Goal: Task Accomplishment & Management: Use online tool/utility

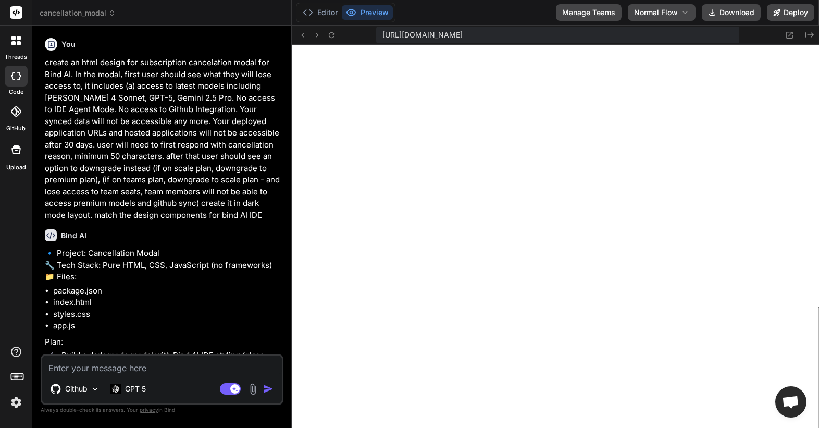
scroll to position [9896, 0]
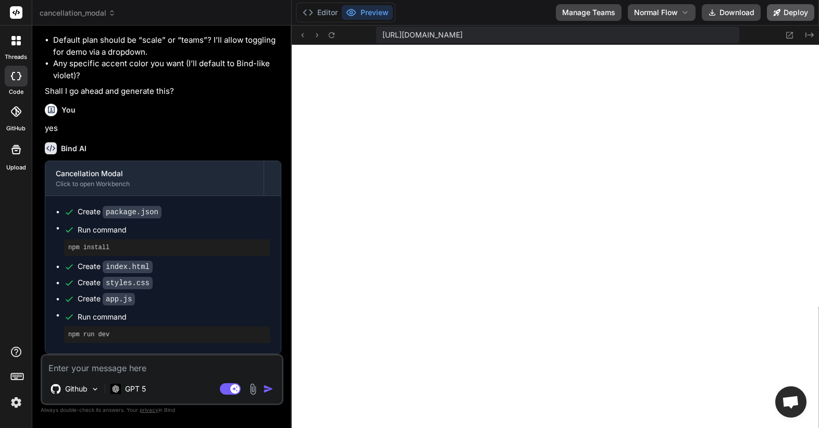
click at [779, 14] on icon at bounding box center [776, 12] width 7 height 7
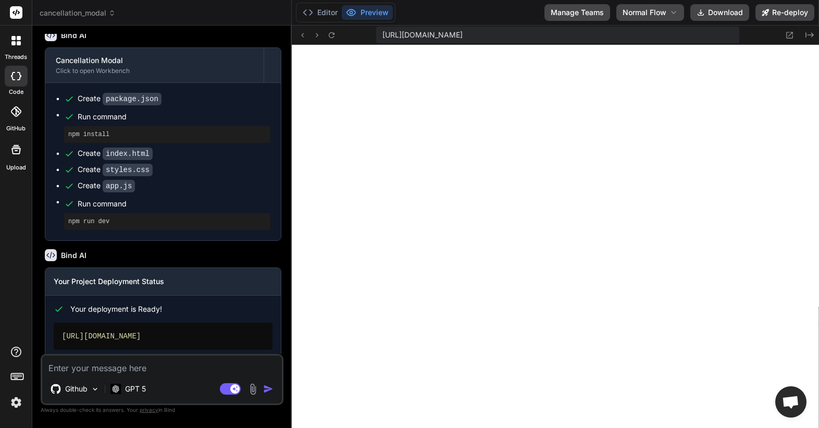
scroll to position [614, 0]
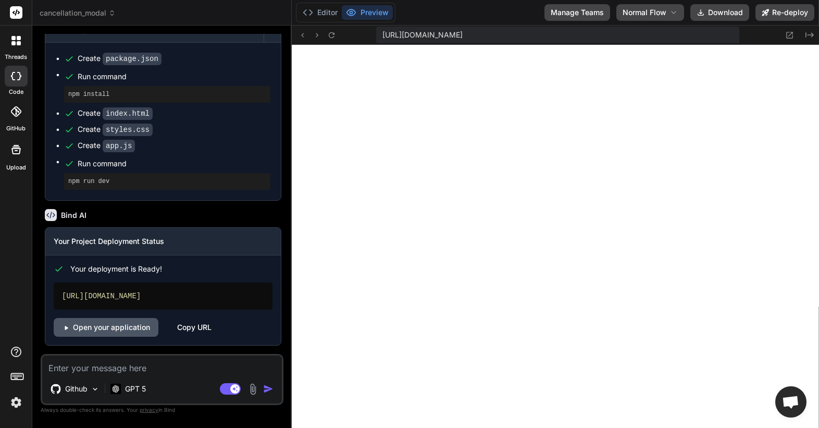
click at [117, 332] on link "Open your application" at bounding box center [106, 327] width 105 height 19
type textarea "x"
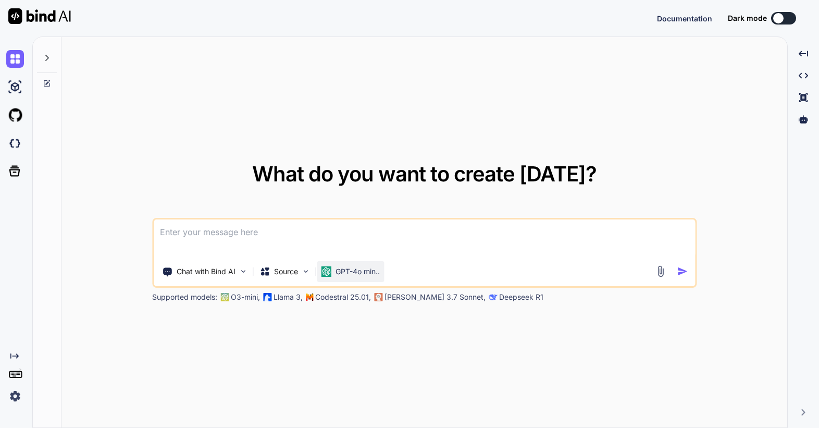
click at [380, 271] on p "GPT-4o min.." at bounding box center [357, 271] width 44 height 10
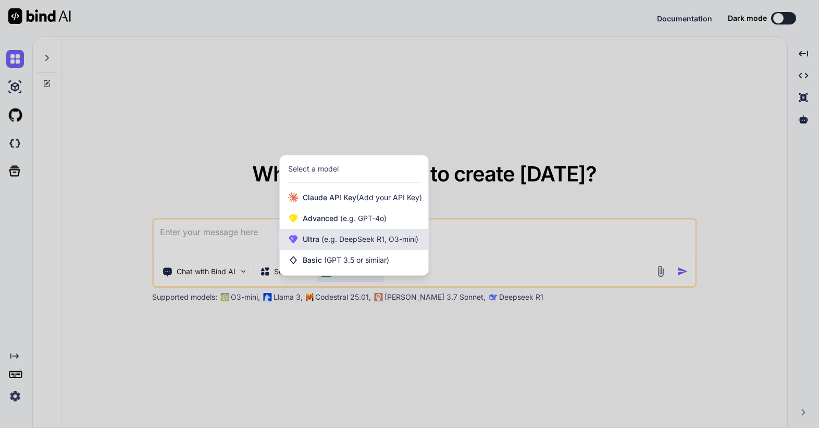
click at [381, 239] on span "(e.g. DeepSeek R1, O3-mini)" at bounding box center [368, 238] width 99 height 9
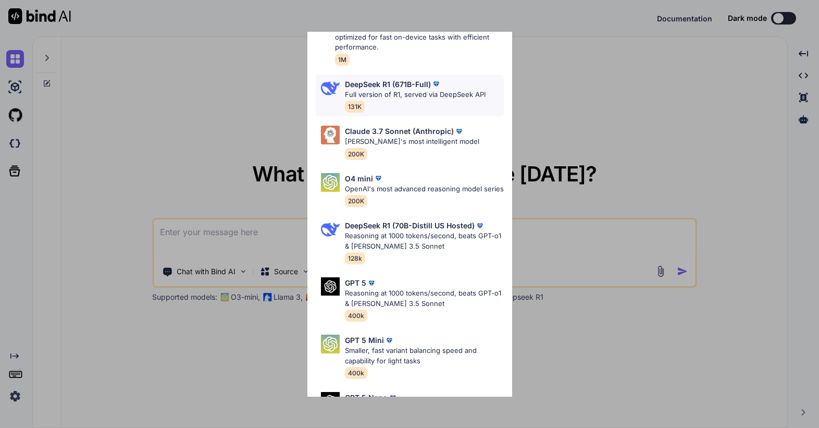
scroll to position [289, 0]
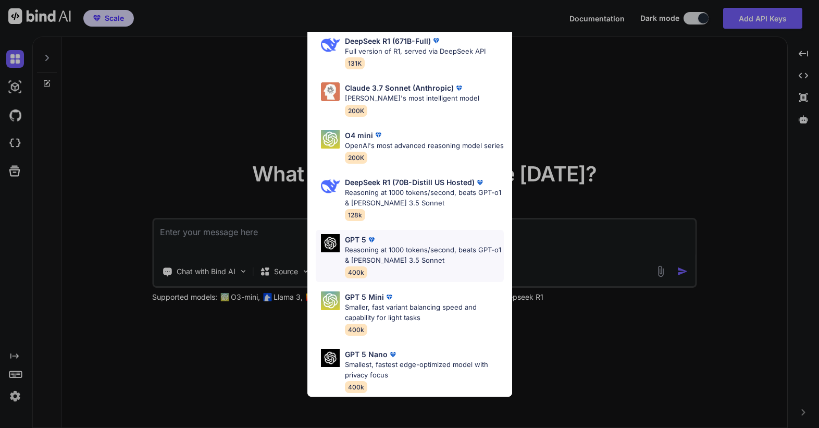
click at [416, 256] on p "Reasoning at 1000 tokens/second, beats GPT-o1 & [PERSON_NAME] 3.5 Sonnet" at bounding box center [424, 255] width 159 height 20
type textarea "x"
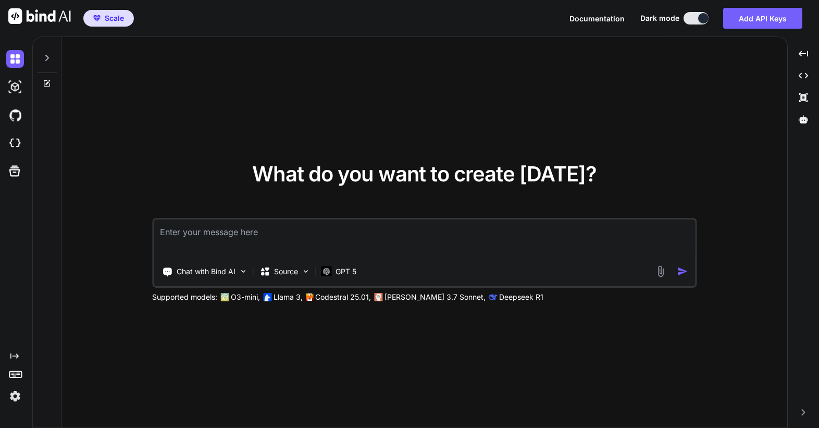
click at [314, 238] on textarea at bounding box center [424, 238] width 541 height 39
type textarea "I"
type textarea "x"
type textarea "I"
type textarea "x"
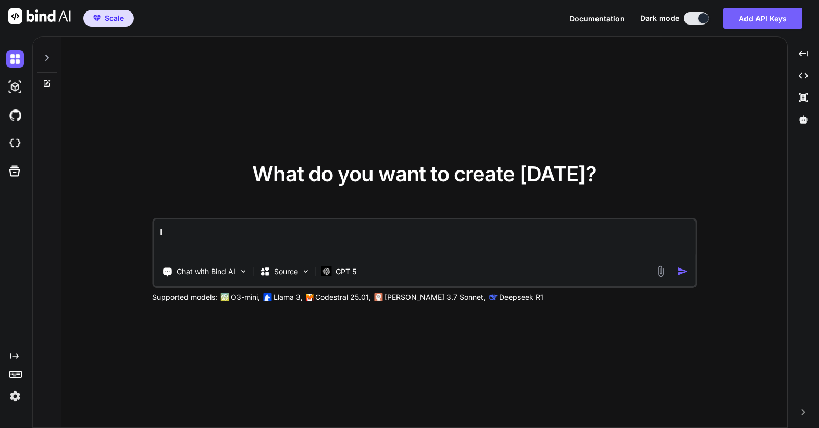
type textarea "I w"
type textarea "x"
type textarea "I wa"
type textarea "x"
type textarea "I wan"
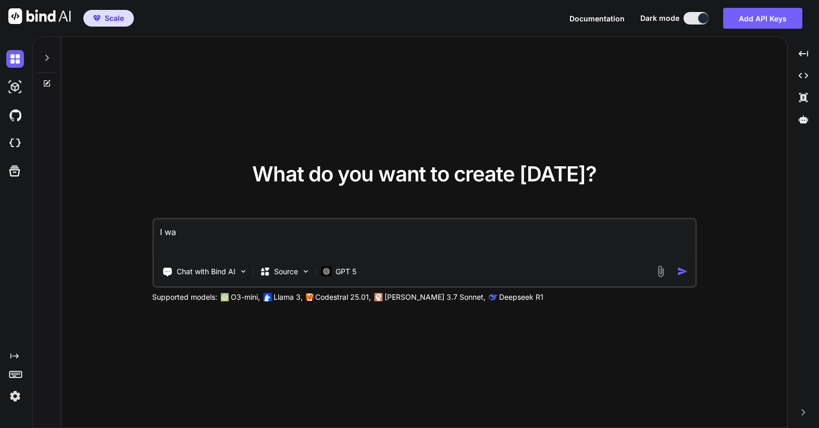
type textarea "x"
type textarea "I want"
type textarea "x"
type textarea "I want"
type textarea "x"
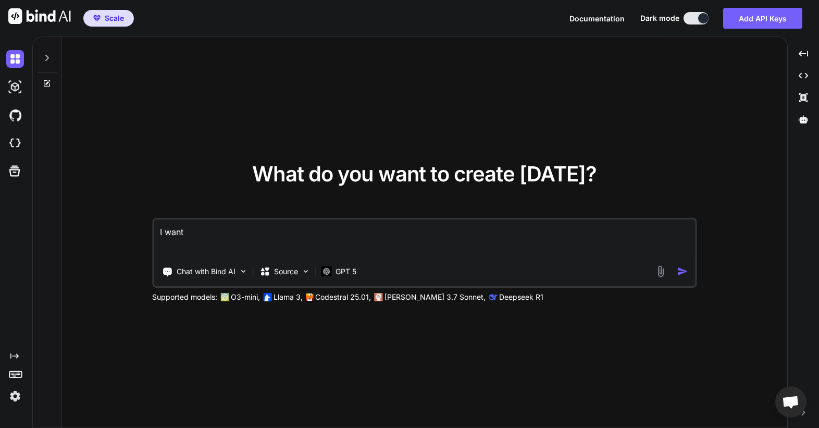
type textarea "I want t"
type textarea "x"
type textarea "I want to"
type textarea "x"
type textarea "I want to"
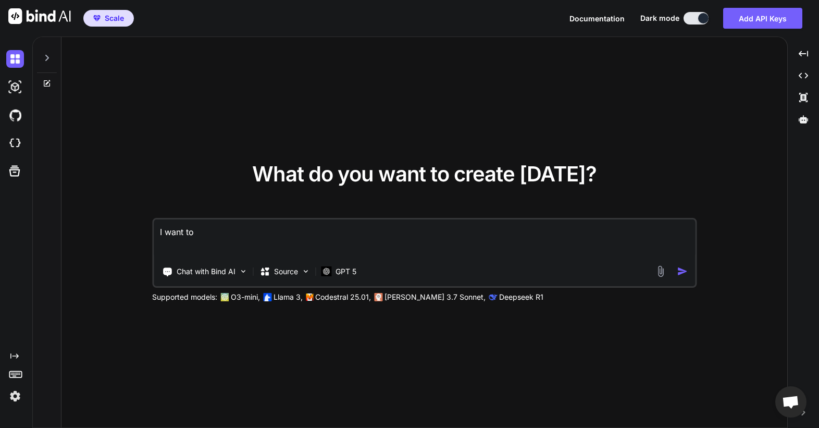
type textarea "x"
type textarea "I want to b"
type textarea "x"
type textarea "I want to bu"
type textarea "x"
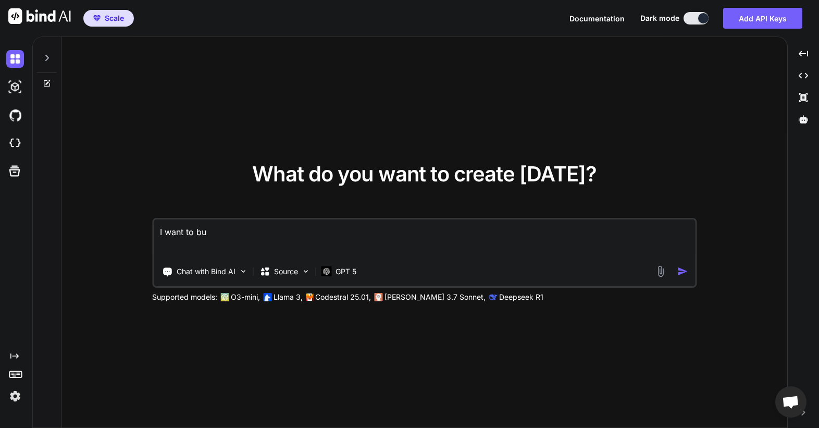
type textarea "I want to [PERSON_NAME]"
type textarea "x"
type textarea "I want to buil"
type textarea "x"
type textarea "I want to build"
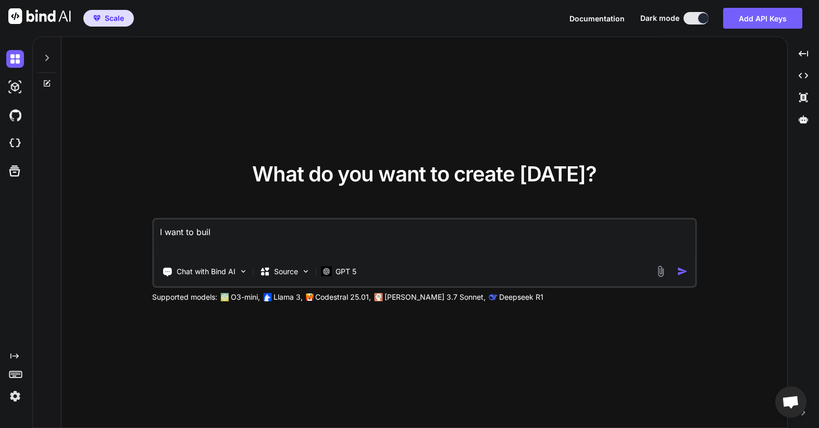
type textarea "x"
type textarea "I want to build"
type textarea "x"
type textarea "I want to build t"
type textarea "x"
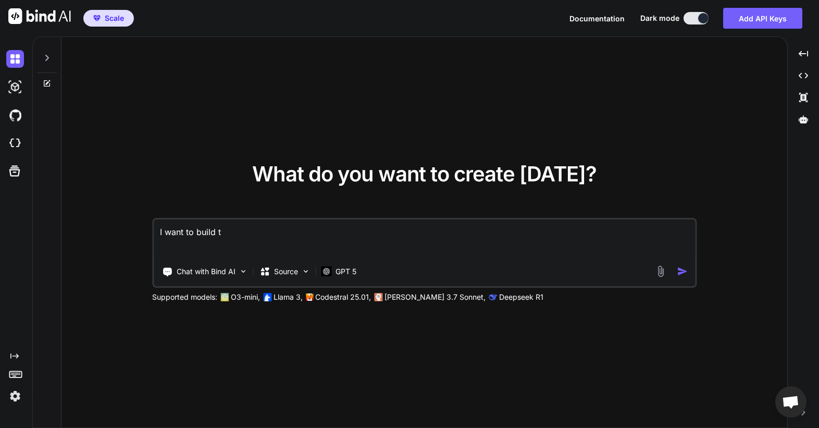
type textarea "I want to build th"
type textarea "x"
type textarea "I want to build thi"
type textarea "x"
type textarea "I want to build this"
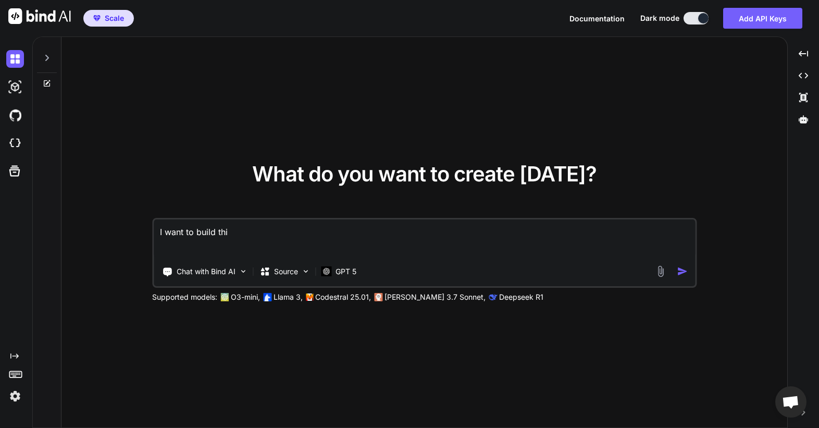
type textarea "x"
type textarea "I want to build this"
type textarea "x"
type textarea "I want to build this a"
type textarea "x"
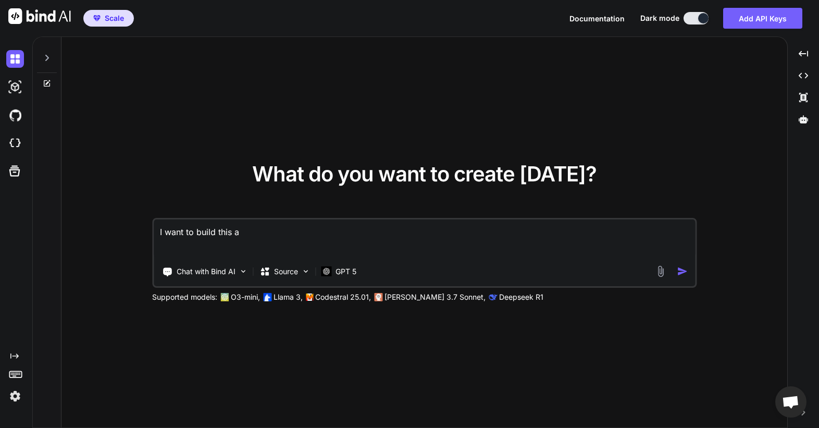
type textarea "I want to build this ap"
type textarea "x"
type textarea "I want to build this a"
type textarea "x"
type textarea "I want to build this"
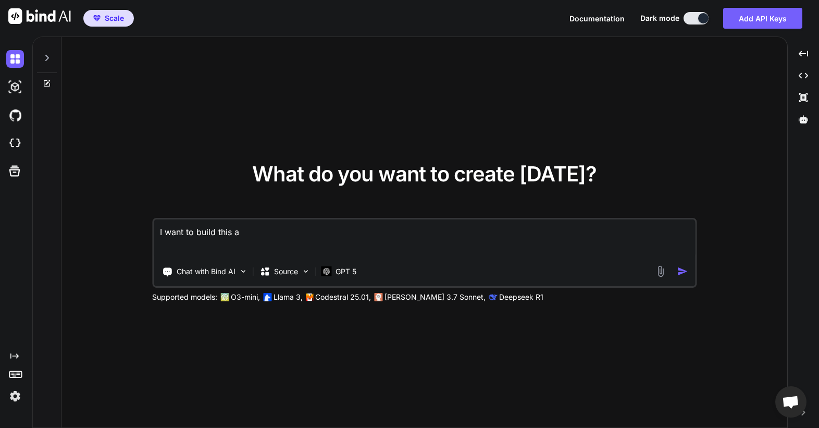
type textarea "x"
type textarea "I want to build this f"
type textarea "x"
type textarea "I want to build this fe"
type textarea "x"
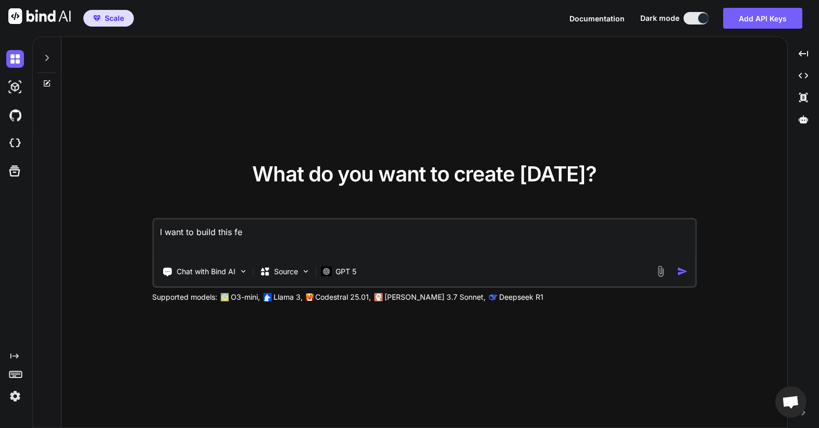
type textarea "I want to build this fea"
type textarea "x"
type textarea "I want to build this feat"
type textarea "x"
type textarea "I want to build this featu"
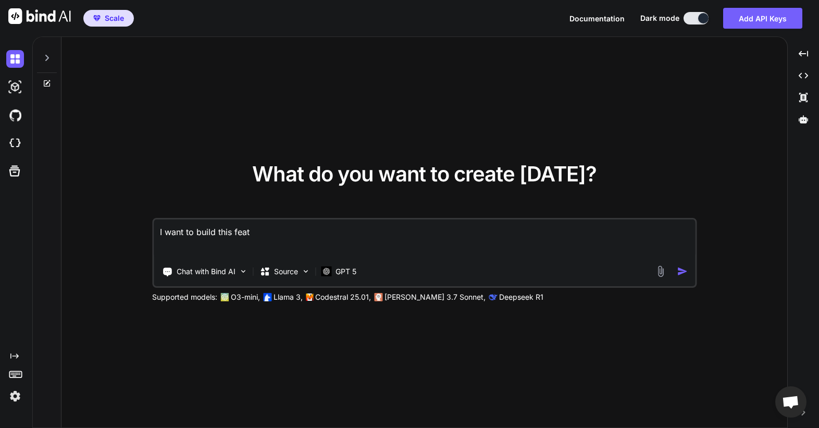
type textarea "x"
type textarea "I want to build this featur"
type textarea "x"
type textarea "I want to build this feature"
type textarea "x"
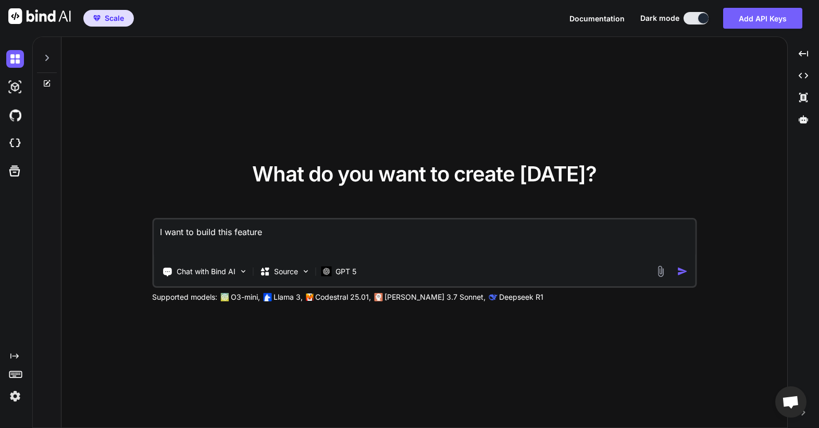
type textarea "I want to build this feature"
type textarea "x"
type textarea "I want to build this feature f"
type textarea "x"
type textarea "I want to build this feature fo"
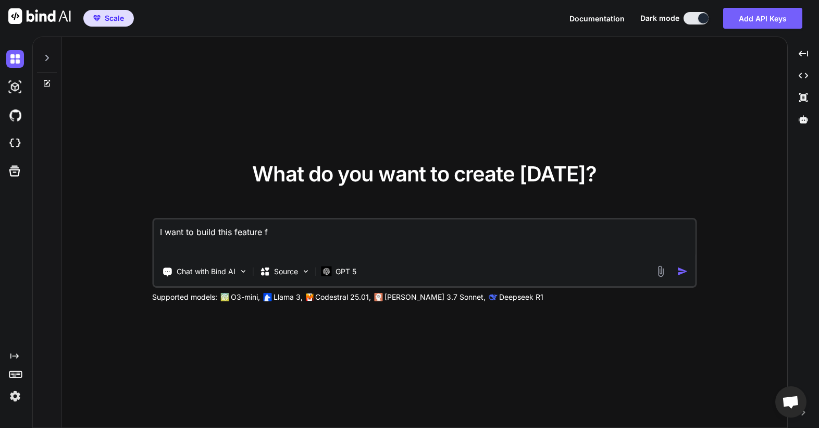
type textarea "x"
type textarea "I want to build this feature for"
type textarea "x"
type textarea "I want to build this feature for"
type textarea "x"
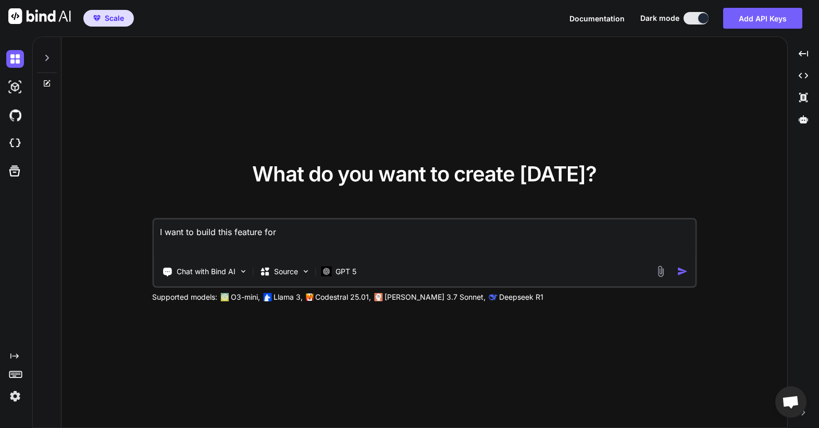
type textarea "I want to build this feature for B"
type textarea "x"
type textarea "I want to build this feature for Bi"
type textarea "x"
type textarea "I want to build this feature for Bin"
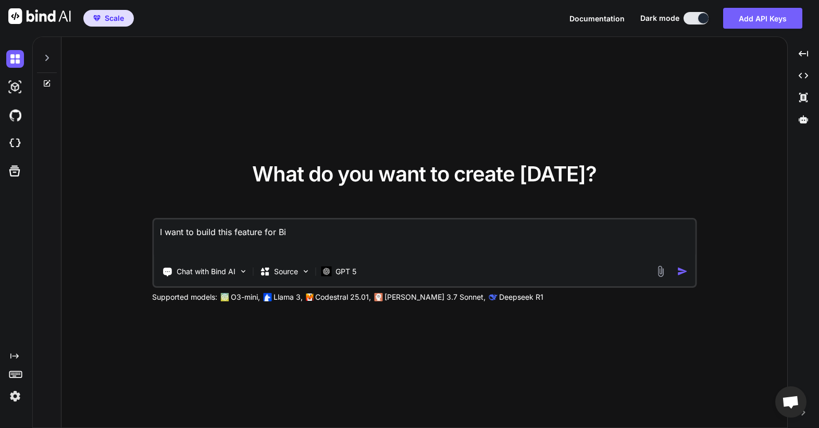
type textarea "x"
type textarea "I want to build this feature for Bind"
type textarea "x"
type textarea "I want to build this feature for Bind"
type textarea "x"
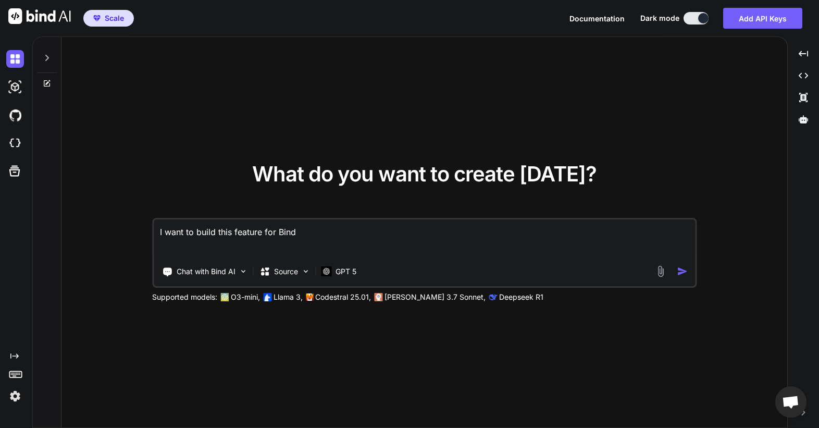
type textarea "I want to build this feature for Bind A"
type textarea "x"
type textarea "I want to build this feature for Bind AI"
type textarea "x"
type textarea "I want to build this feature for Bind AI"
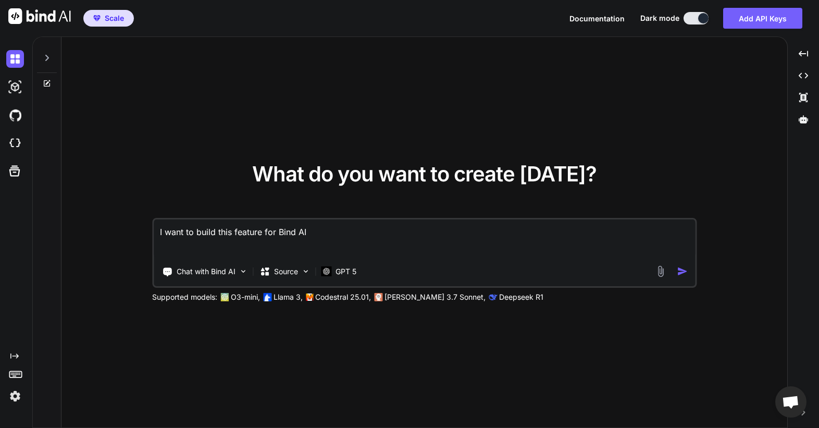
type textarea "x"
type textarea "I want to build this feature for Bind AI I"
type textarea "x"
type textarea "I want to build this feature for Bind AI ID"
type textarea "x"
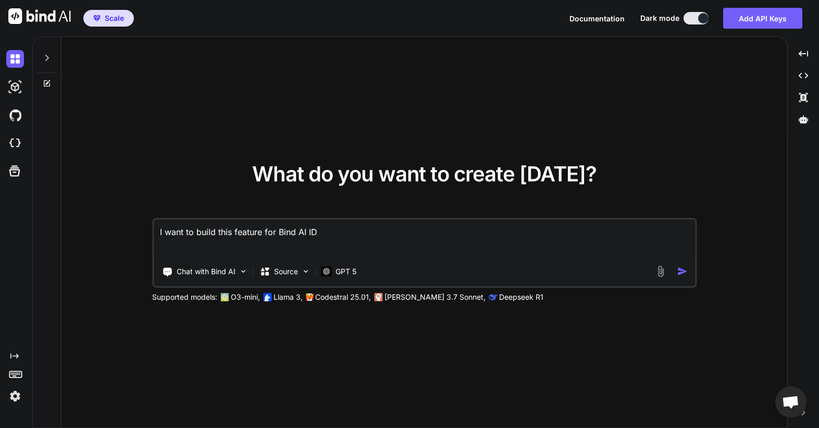
type textarea "I want to build this feature for Bind AI IDE"
type textarea "x"
type textarea "I want to build this feature for Bind AI IDE,"
type textarea "x"
type textarea "I want to build this feature for Bind AI IDE,"
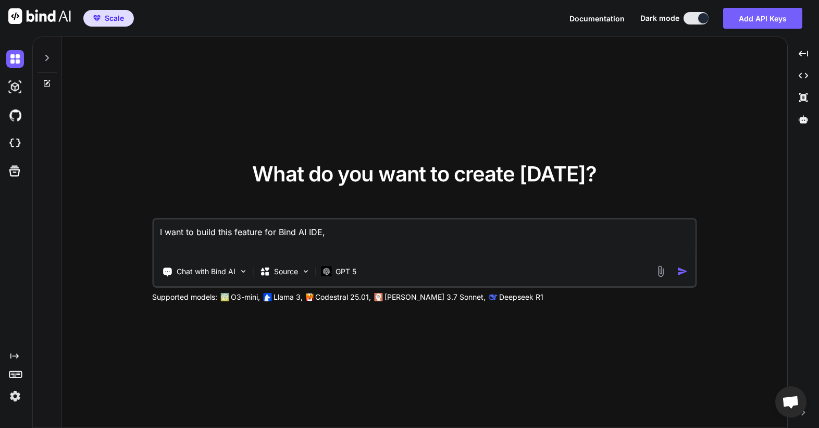
type textarea "x"
type textarea "I want to build this feature for Bind AI IDE, h"
type textarea "x"
type textarea "I want to build this feature for Bind AI IDE, ho"
type textarea "x"
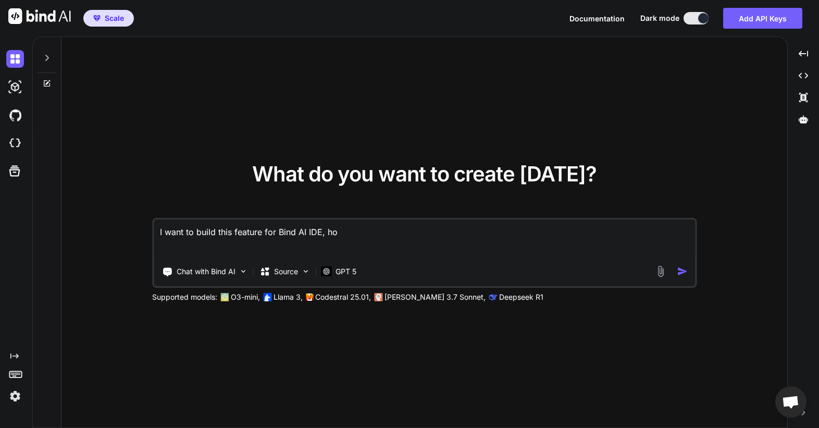
type textarea "I want to build this feature for Bind AI IDE, how"
type textarea "x"
type textarea "I want to build this feature for Bind AI IDE, how"
type textarea "x"
type textarea "I want to build this feature for Bind AI IDE, how d"
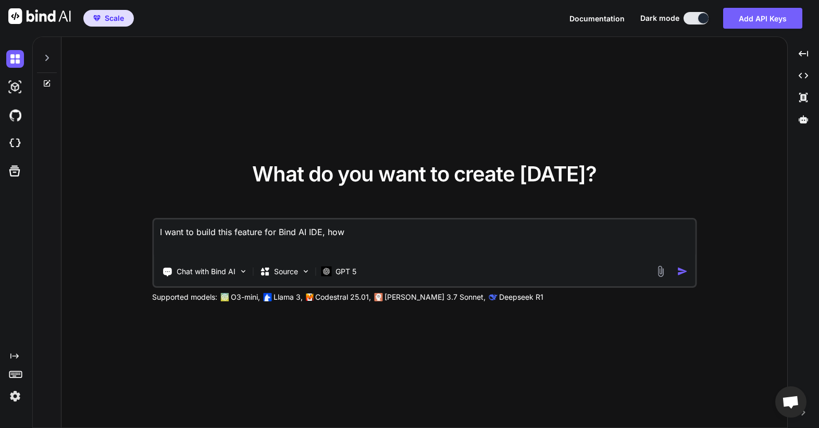
type textarea "x"
type textarea "I want to build this feature for Bind AI IDE, how do"
type textarea "x"
type textarea "I want to build this feature for Bind AI IDE, how do"
type textarea "x"
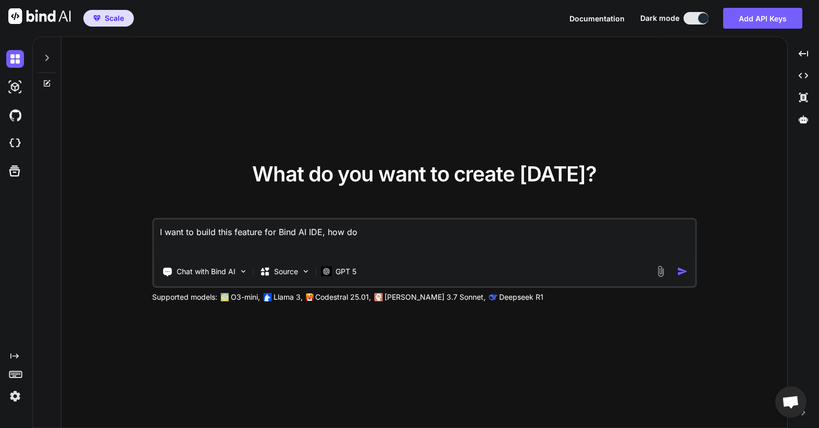
type textarea "I want to build this feature for Bind AI IDE, how do i"
type textarea "x"
type textarea "I want to build this feature for Bind AI IDE, how do i"
type textarea "x"
type textarea "I want to build this feature for Bind AI IDE, how do i d"
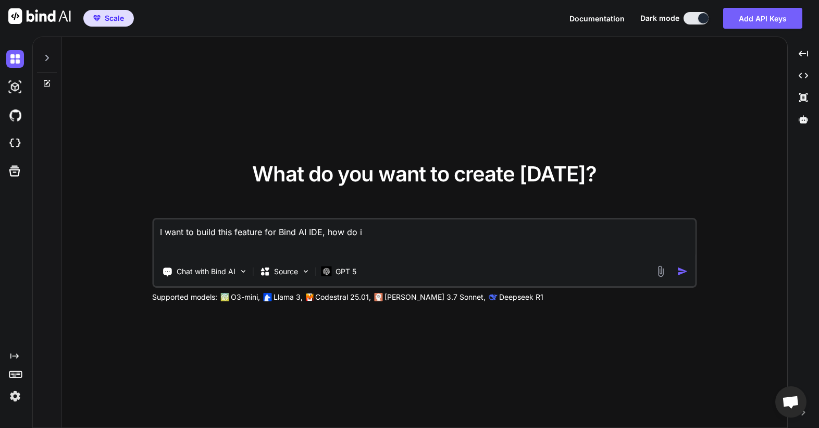
type textarea "x"
type textarea "I want to build this feature for Bind AI IDE, how do i do"
type textarea "x"
type textarea "I want to build this feature for Bind AI IDE, how do i do"
type textarea "x"
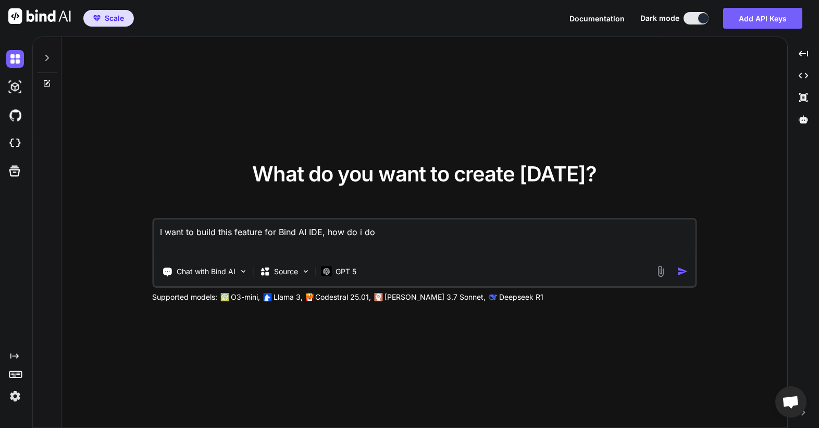
type textarea "I want to build this feature for Bind AI IDE, how do i do t"
type textarea "x"
type textarea "I want to build this feature for Bind AI IDE, how do i do th"
type textarea "x"
type textarea "I want to build this feature for Bind AI IDE, how do i do tha"
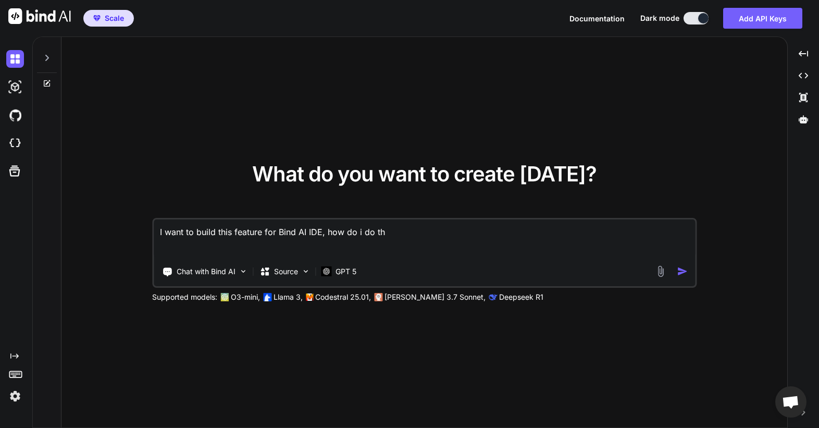
type textarea "x"
type textarea "I want to build this feature for Bind AI IDE, how do i do that"
type textarea "x"
type textarea "I want to build this feature for Bind AI IDE, how do i do that:"
type textarea "x"
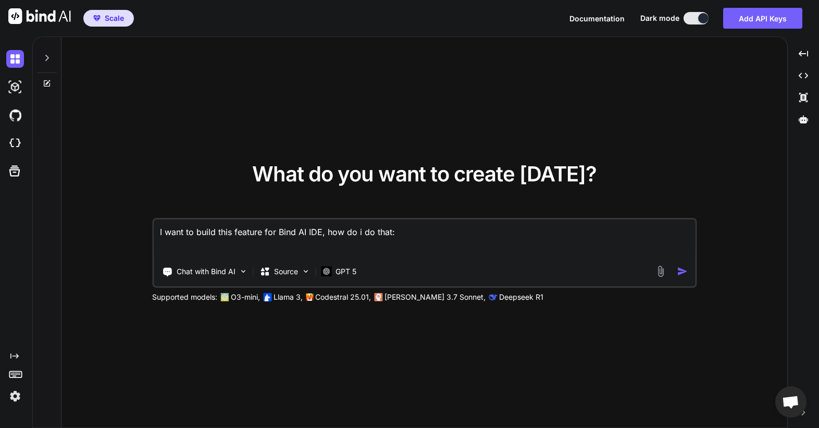
type textarea "I want to build this feature for Bind AI IDE, how do i do that:"
type textarea "x"
paste textarea "When user provides a publicly shared Figma URL to the Bind AI Agent, the agent …"
type textarea "I want to build this feature for Bind AI IDE, how do i do that: When user provi…"
type textarea "x"
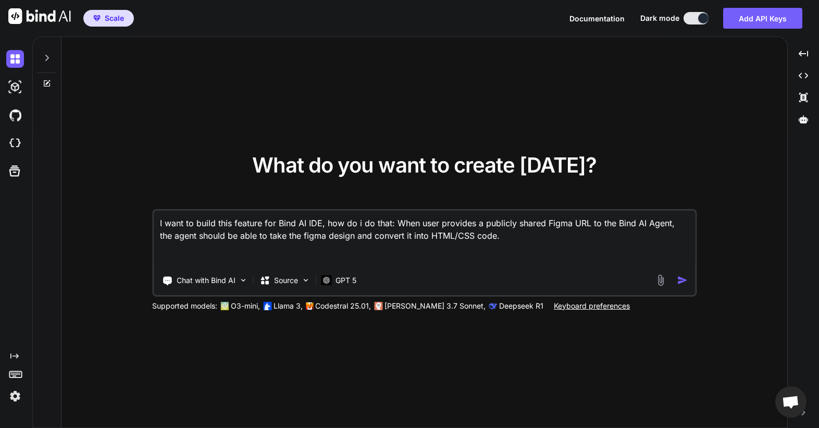
click at [314, 220] on textarea "I want to build this feature for Bind AI IDE, how do i do that: When user provi…" at bounding box center [424, 238] width 541 height 56
type textarea "I want to build this feature for Bind AI IDE , how do i do that: When user prov…"
type textarea "x"
type textarea "I want to build this feature for Bind AI IDE w, how do i do that: When user pro…"
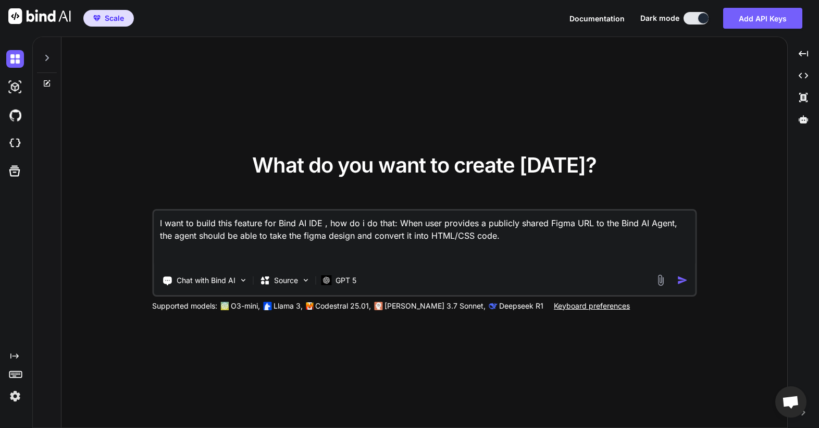
type textarea "x"
type textarea "I want to build this feature for Bind AI IDE wh, how do i do that: When user pr…"
type textarea "x"
type textarea "I want to build this feature for Bind AI IDE whe, how do i do that: When user p…"
type textarea "x"
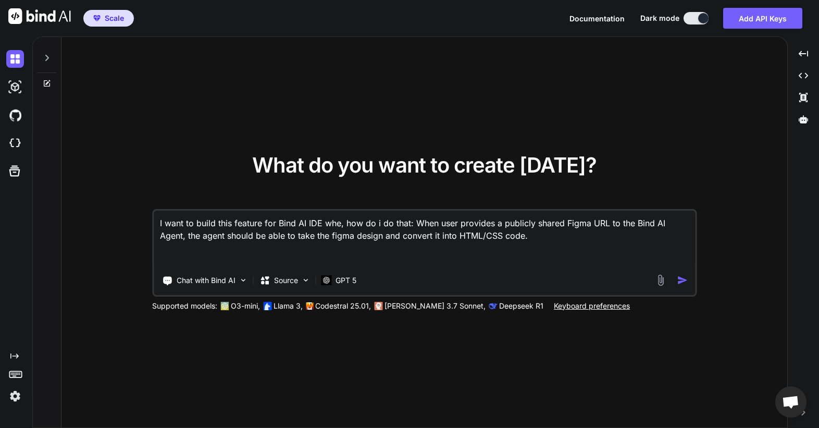
type textarea "I want to build this feature for Bind AI IDE wher, how do i do that: When user …"
type textarea "x"
type textarea "I want to build this feature for Bind AI IDE where, how do i do that: When user…"
type textarea "x"
type textarea "I want to build this feature for Bind AI IDE where , how do i do that: When use…"
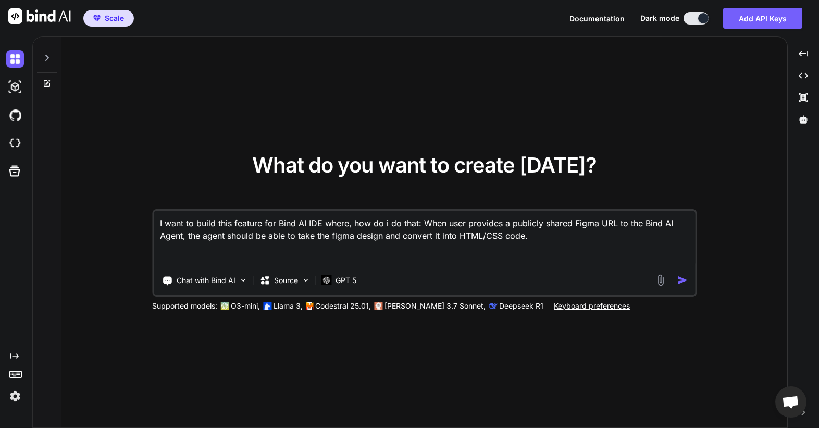
type textarea "x"
type textarea "I want to build this feature for Bind AI IDE where u, how do i do that: When us…"
type textarea "x"
type textarea "I want to build this feature for Bind AI IDE where us, how do i do that: When u…"
type textarea "x"
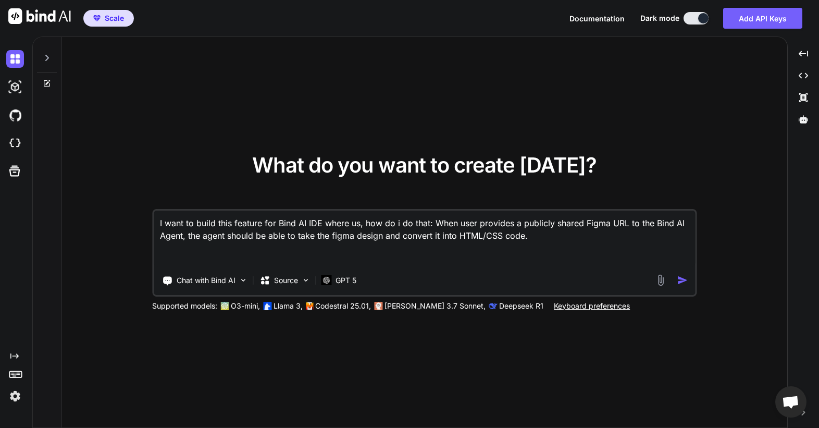
type textarea "I want to build this feature for Bind AI IDE where use, how do i do that: When …"
type textarea "x"
type textarea "I want to build this feature for Bind AI IDE where user, how do i do that: When…"
type textarea "x"
type textarea "I want to build this feature for Bind AI IDE where user , how do i do that: Whe…"
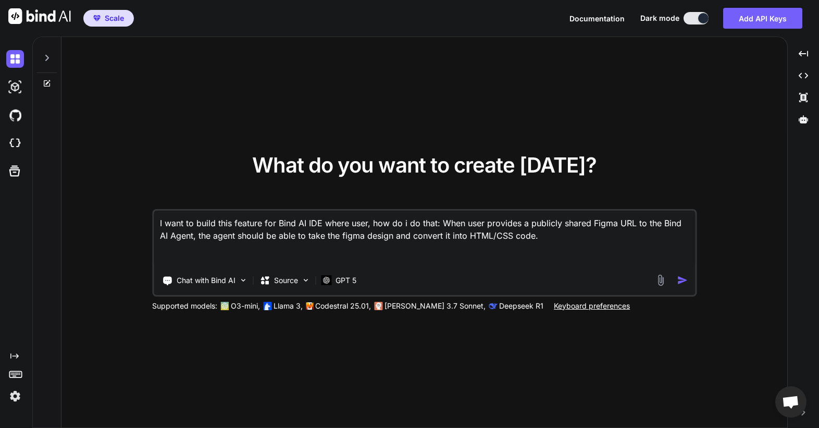
type textarea "x"
type textarea "I want to build this feature for Bind AI IDE where user c, how do i do that: Wh…"
type textarea "x"
type textarea "I want to build this feature for Bind AI IDE where user ca, how do i do that: W…"
type textarea "x"
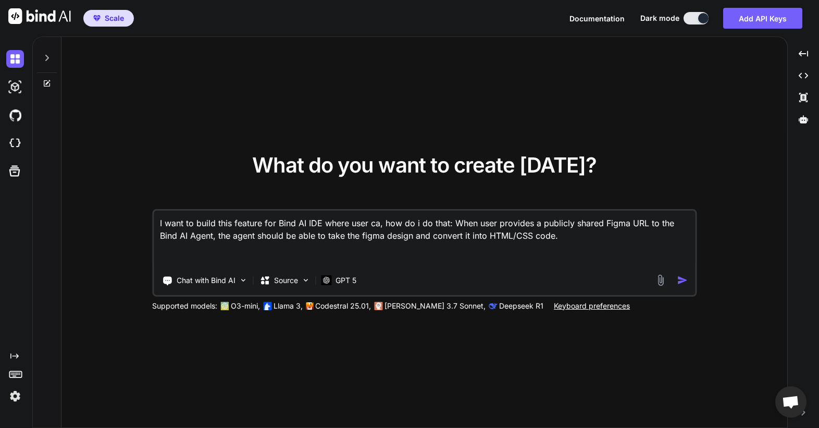
type textarea "I want to build this feature for Bind AI IDE where user can, how do i do that: …"
type textarea "x"
type textarea "I want to build this feature for Bind AI IDE where user can , how do i do that:…"
type textarea "x"
type textarea "I want to build this feature for Bind AI IDE where user can c, how do i do that…"
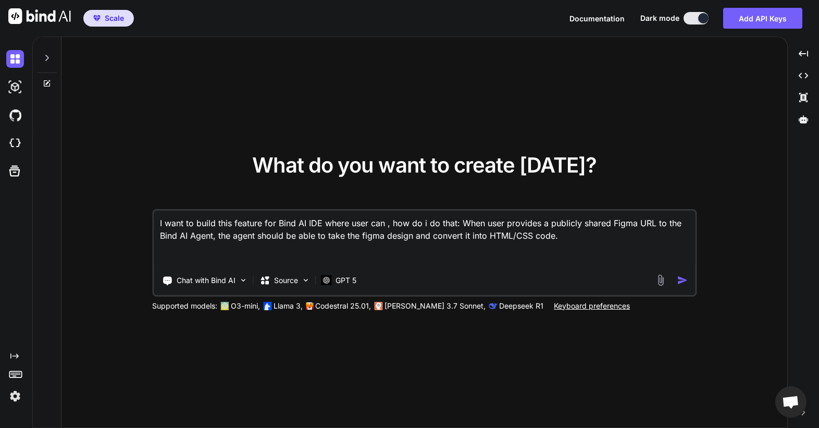
type textarea "x"
type textarea "I want to build this feature for Bind AI IDE where user can ch, how do i do tha…"
type textarea "x"
type textarea "I want to build this feature for Bind AI IDE where user can cha, how do i do th…"
type textarea "x"
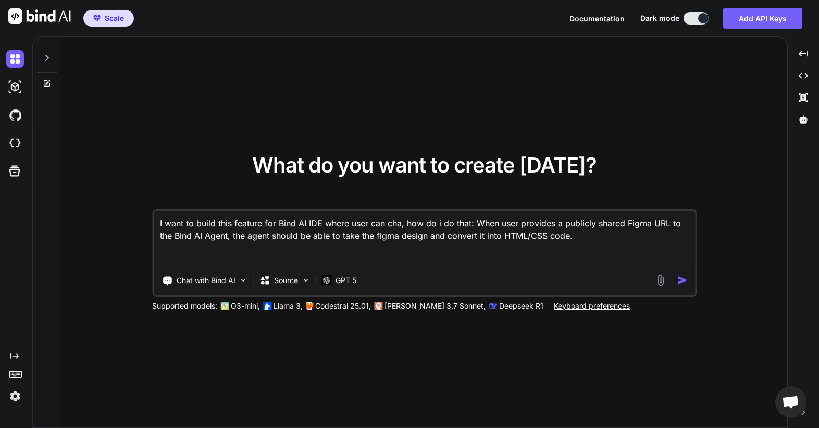
type textarea "I want to build this feature for Bind AI IDE where user can chat, how do i do t…"
type textarea "x"
type textarea "I want to build this feature for Bind AI IDE where user can chat , how do i do …"
type textarea "x"
type textarea "I want to build this feature for Bind AI IDE where user can chat w, how do i do…"
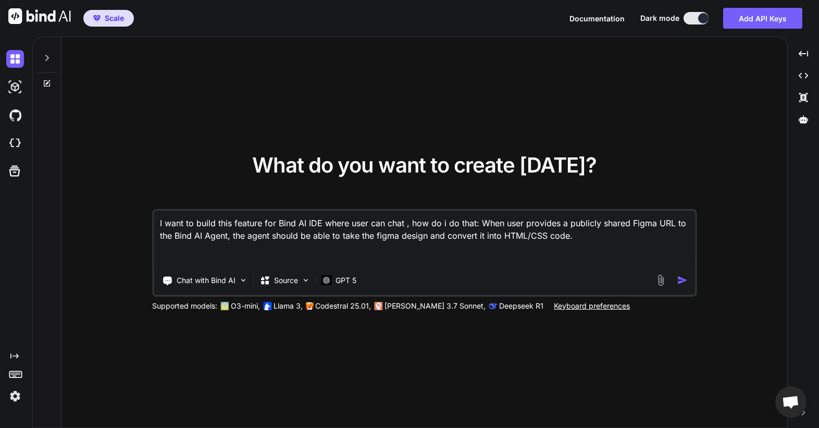
type textarea "x"
type textarea "I want to build this feature for Bind AI IDE where user can chat wi, how do i d…"
type textarea "x"
type textarea "I want to build this feature for Bind AI IDE where user can chat wit, how do i …"
type textarea "x"
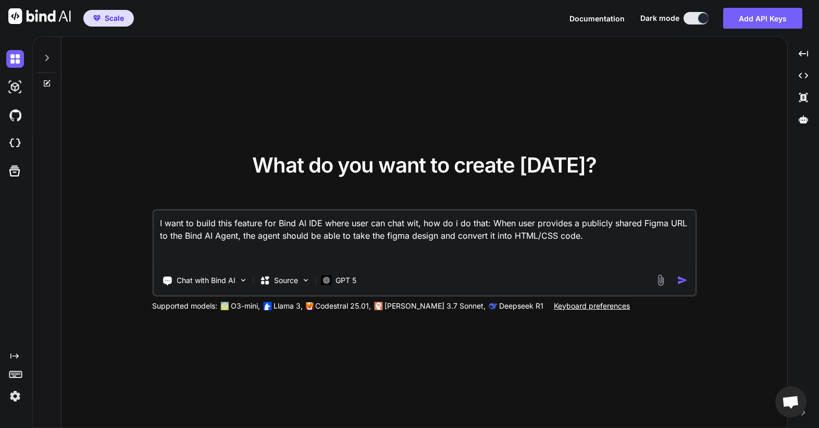
type textarea "I want to build this feature for Bind AI IDE where user can chat with, how do i…"
type textarea "x"
type textarea "I want to build this feature for Bind AI IDE where user can chat with , how do …"
type textarea "x"
type textarea "I want to build this feature for Bind AI IDE where user can chat with a, how do…"
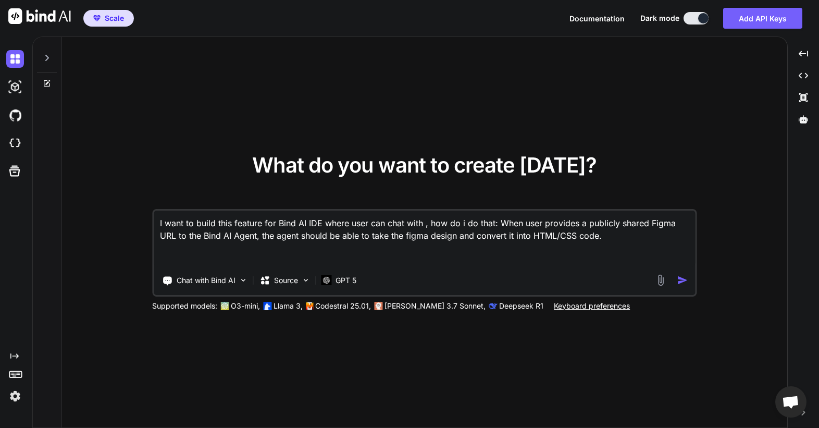
type textarea "x"
type textarea "I want to build this feature for Bind AI IDE where user can chat with ai, how d…"
type textarea "x"
type textarea "I want to build this feature for Bind AI IDE where user can chat with ai , how …"
type textarea "x"
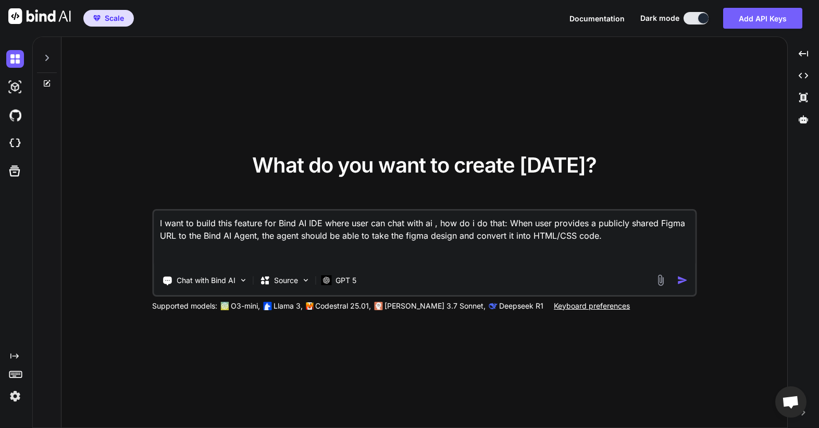
type textarea "I want to build this feature for Bind AI IDE where user can chat with ai a, how…"
type textarea "x"
type textarea "I want to build this feature for Bind AI IDE where user can chat with ai an, ho…"
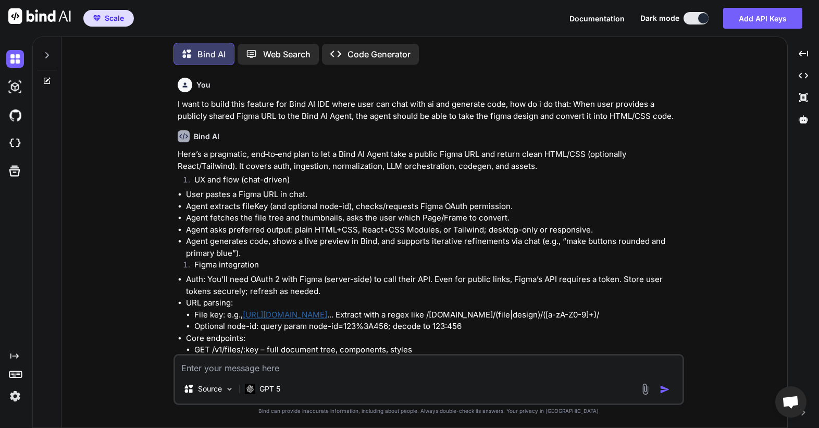
click at [292, 103] on p "I want to build this feature for Bind AI IDE where user can chat with ai and ge…" at bounding box center [430, 109] width 504 height 23
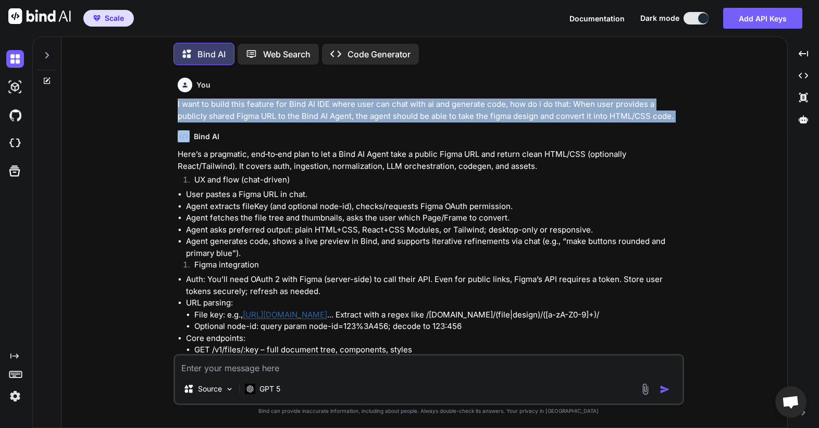
click at [292, 103] on p "I want to build this feature for Bind AI IDE where user can chat with ai and ge…" at bounding box center [430, 109] width 504 height 23
copy p "I want to build this feature for Bind AI IDE where user can chat with ai and ge…"
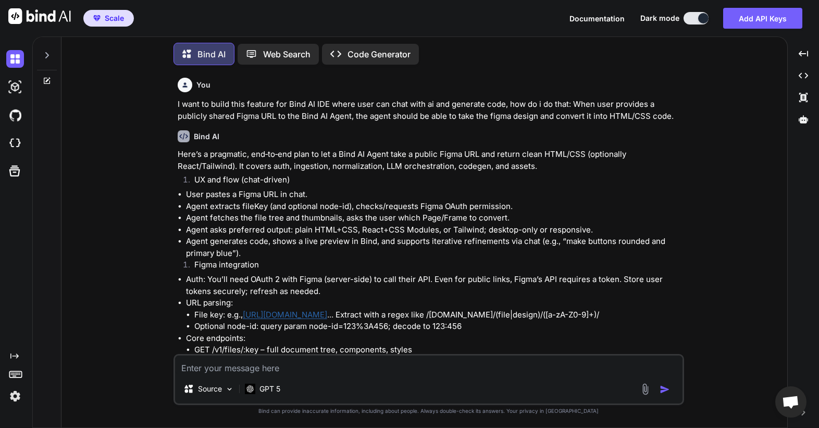
click at [47, 52] on icon at bounding box center [47, 55] width 4 height 6
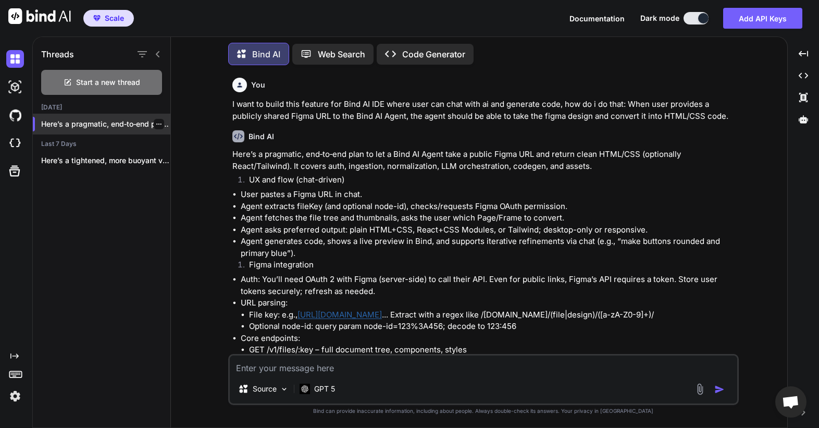
click at [157, 123] on icon "button" at bounding box center [158, 123] width 5 height 1
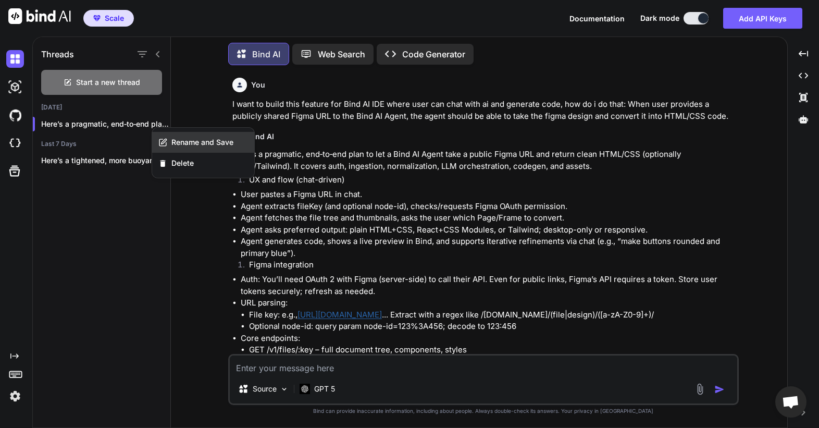
click at [183, 141] on span "Rename and Save" at bounding box center [202, 142] width 62 height 10
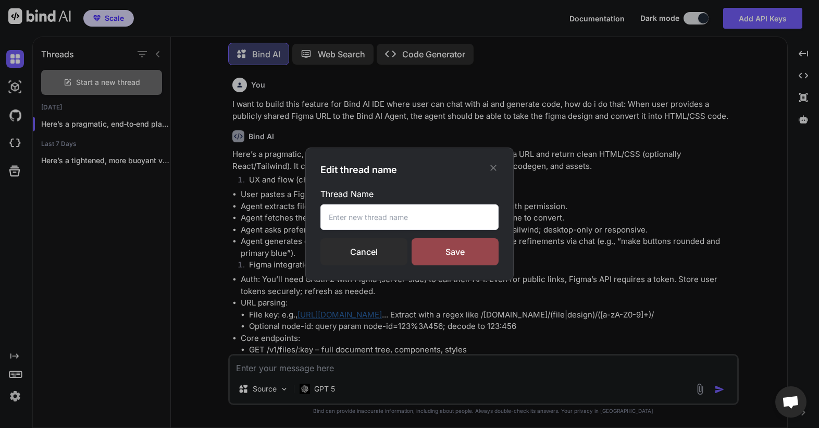
click at [360, 220] on input "text" at bounding box center [409, 217] width 178 height 26
click at [465, 252] on div "Save" at bounding box center [454, 251] width 87 height 27
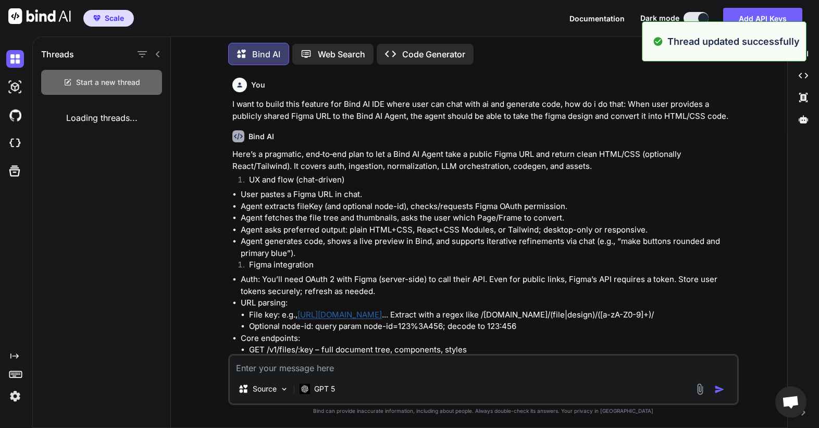
click at [110, 79] on span "Start a new thread" at bounding box center [108, 82] width 64 height 10
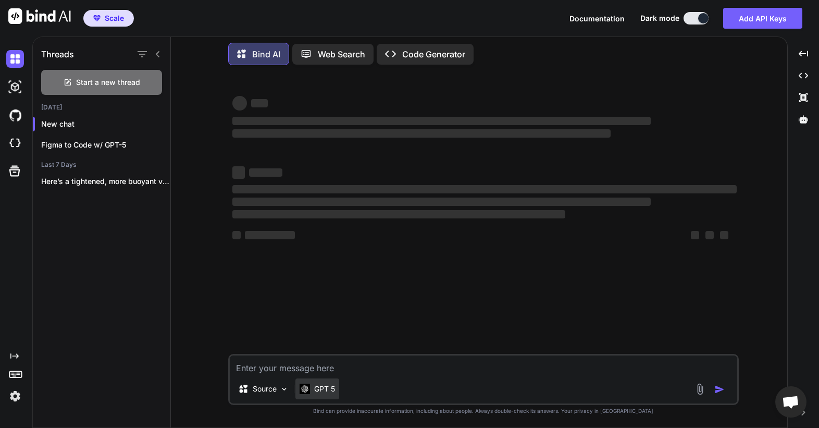
click at [334, 384] on p "GPT 5" at bounding box center [324, 388] width 21 height 10
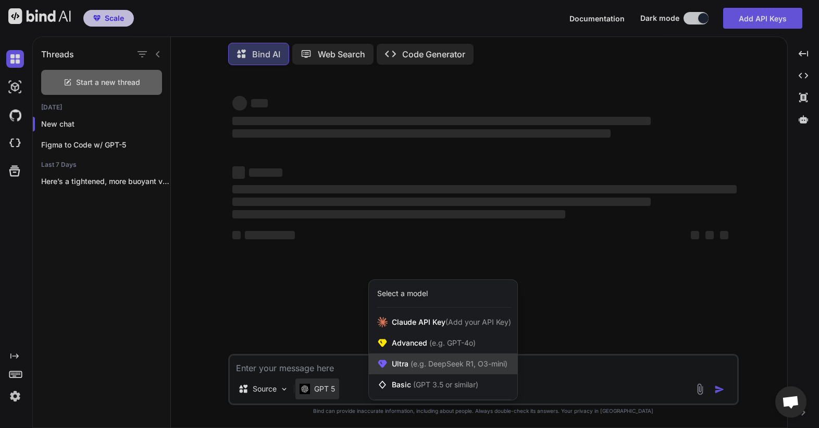
click at [396, 368] on span "Ultra (e.g. DeepSeek R1, O3-mini)" at bounding box center [450, 363] width 116 height 10
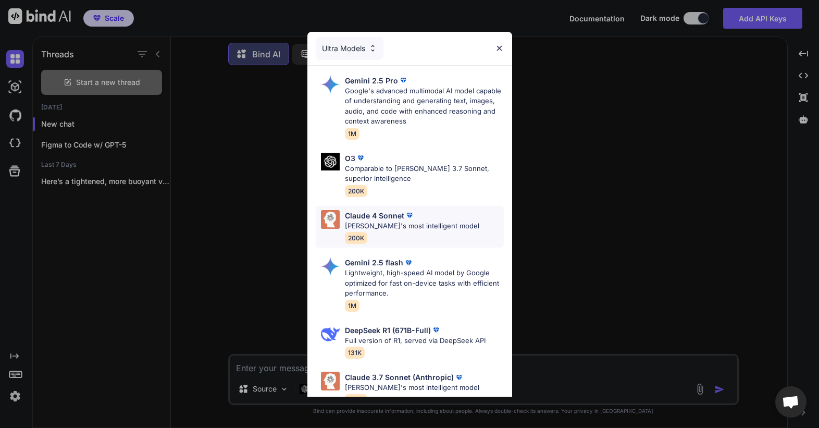
click at [417, 222] on p "[PERSON_NAME]'s most intelligent model" at bounding box center [412, 226] width 134 height 10
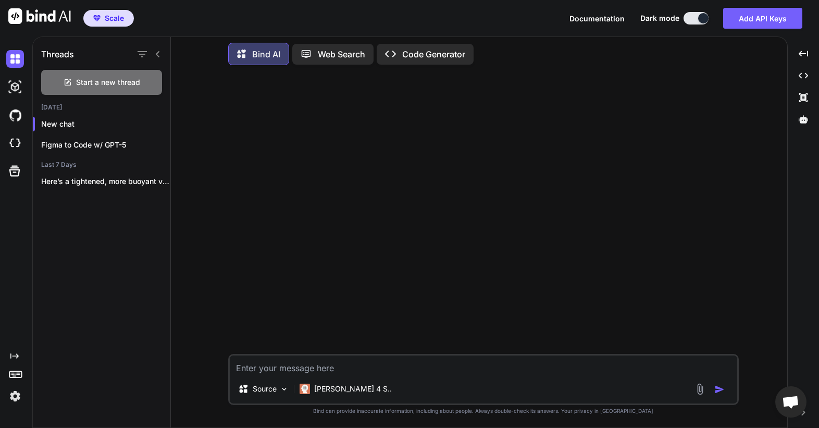
click at [332, 358] on textarea at bounding box center [483, 364] width 507 height 19
paste textarea "I want to build this feature for Bind AI IDE where user can chat with ai and ge…"
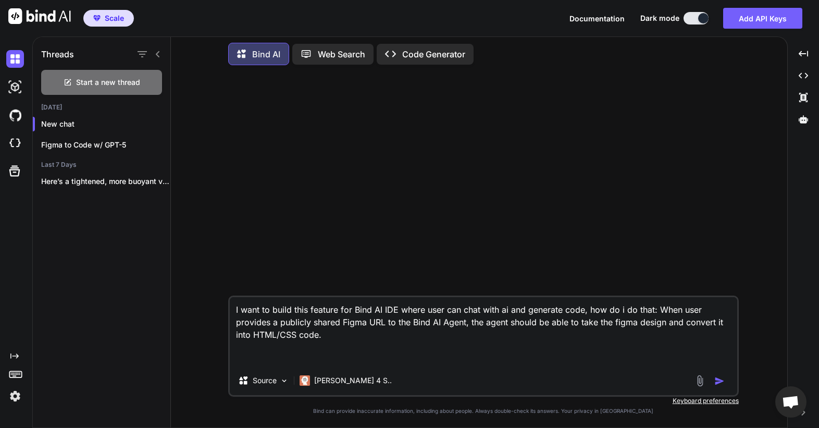
click at [718, 381] on img "button" at bounding box center [719, 381] width 10 height 10
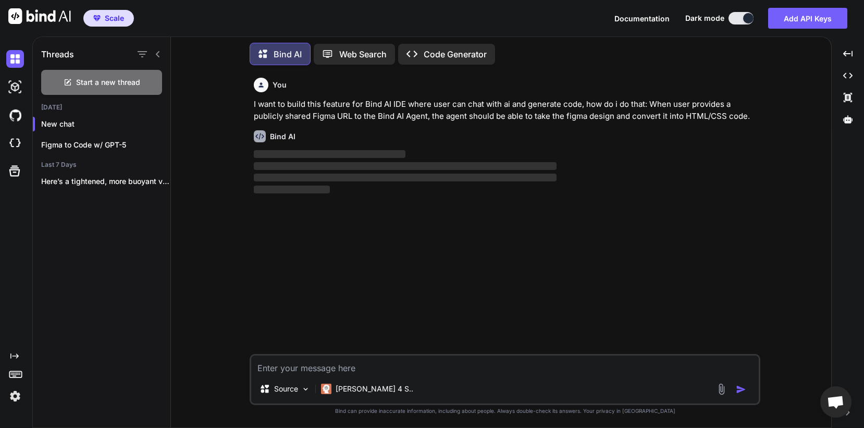
click at [13, 396] on img at bounding box center [15, 396] width 18 height 18
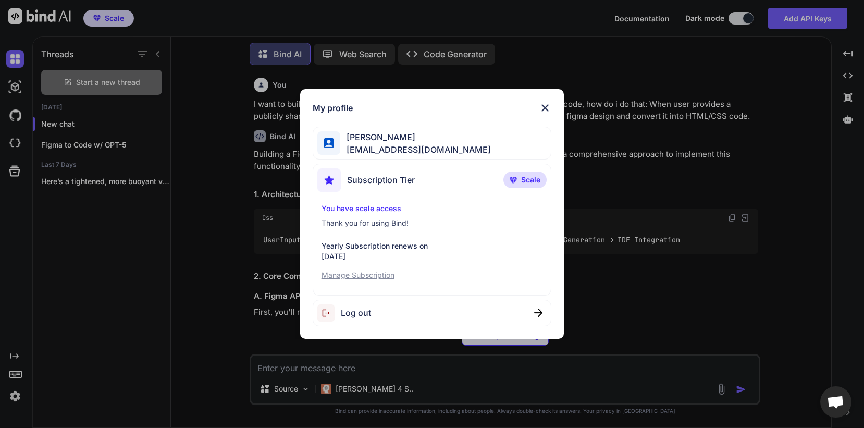
click at [550, 106] on img at bounding box center [545, 108] width 13 height 13
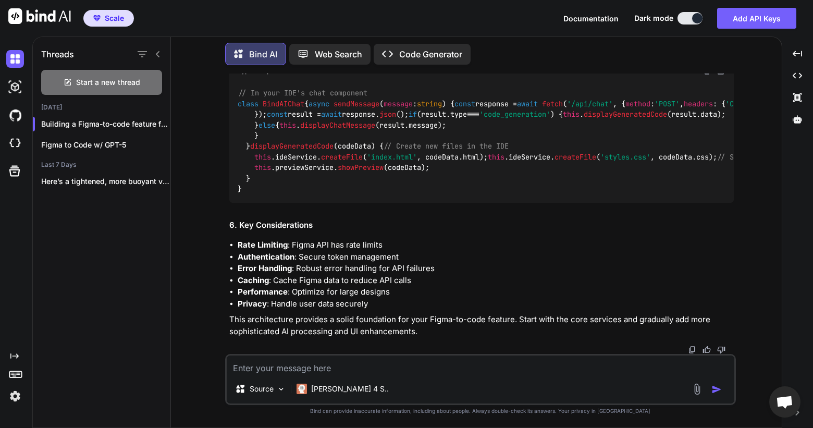
scroll to position [4219, 0]
click at [379, 362] on textarea at bounding box center [480, 364] width 507 height 19
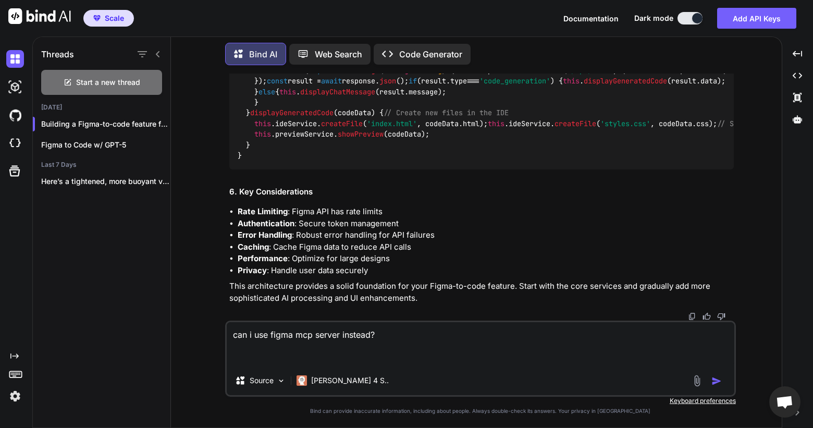
paste textarea "Lorem ip dol Sit Amet CON Adipis 🚧 Eli Sed Doei TEM Incidi ut laboreetd ma aliq…"
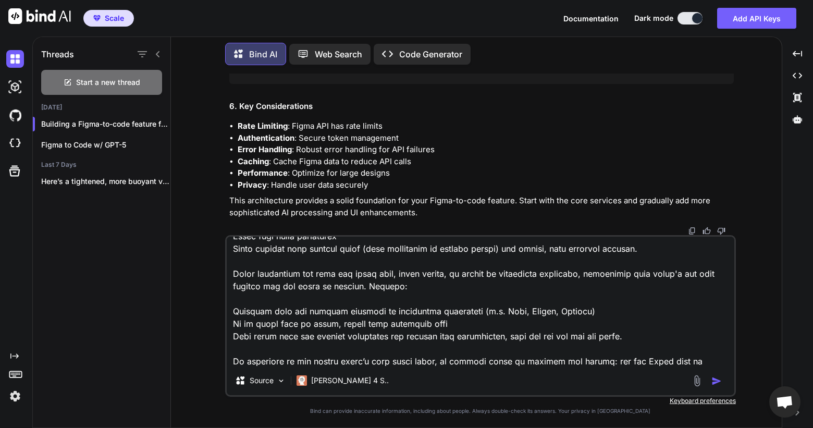
click at [714, 380] on img "button" at bounding box center [716, 381] width 10 height 10
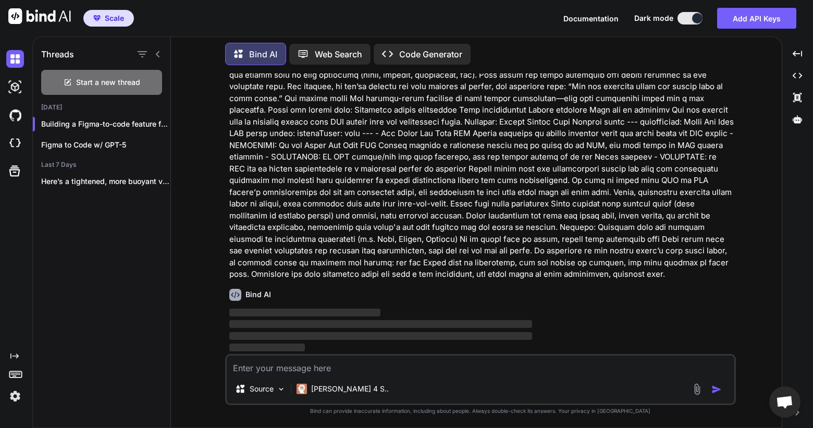
scroll to position [4240, 0]
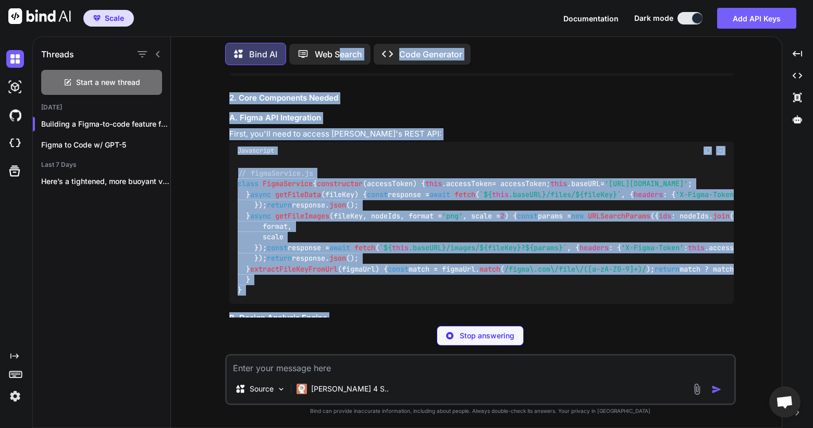
scroll to position [0, 0]
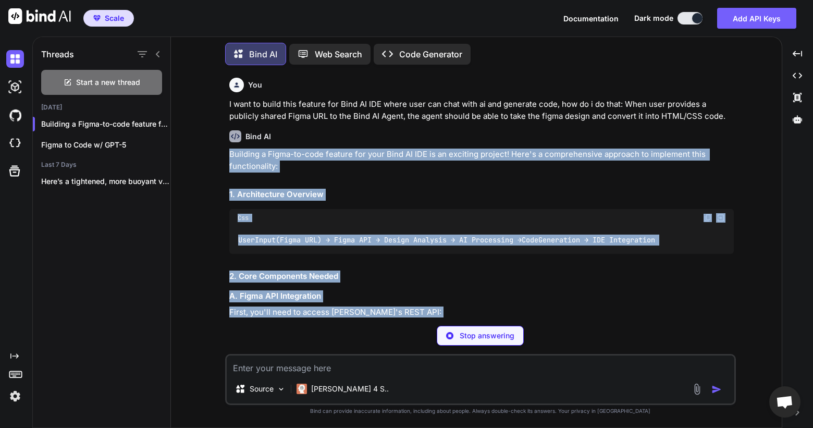
drag, startPoint x: 418, startPoint y: 211, endPoint x: 227, endPoint y: 160, distance: 197.5
click at [227, 160] on div "You I want to build this feature for Bind AI IDE where user can chat with ai an…" at bounding box center [481, 195] width 508 height 244
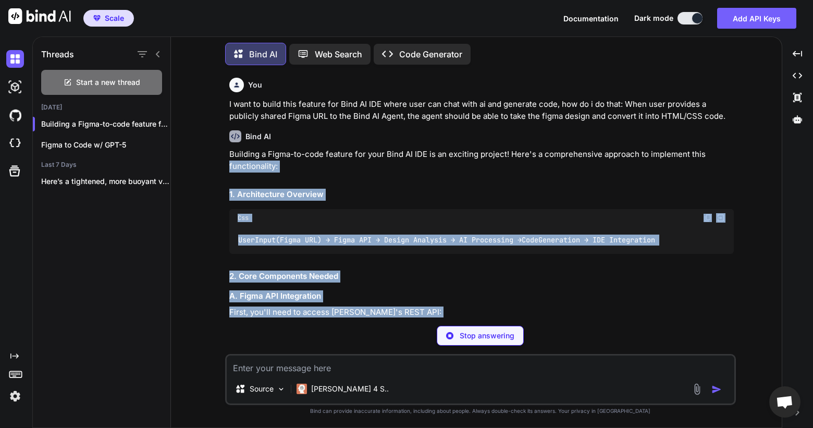
copy div "loremipsumdol: 7. Sitametconse Adipisci Eli Sedd Eiusm (Tempo INC) → Utlab ETD …"
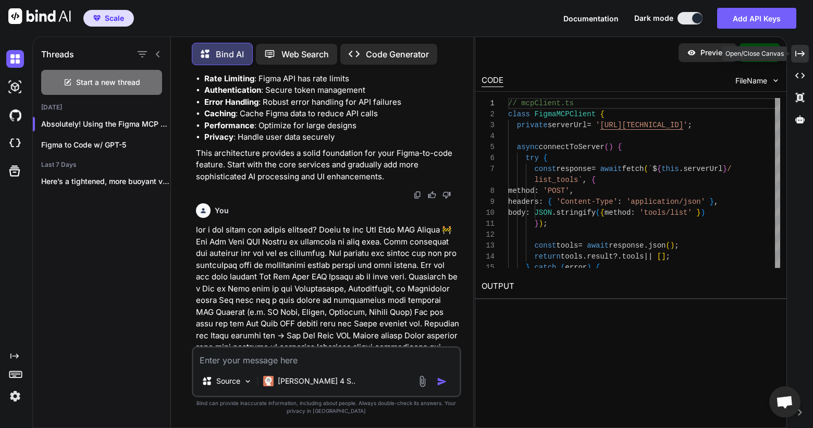
click at [800, 54] on icon at bounding box center [799, 54] width 9 height 6
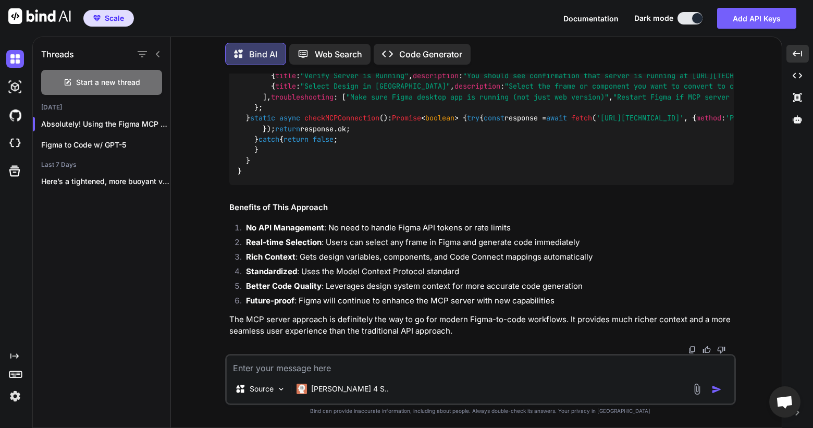
scroll to position [10344, 0]
